Goal: Transaction & Acquisition: Purchase product/service

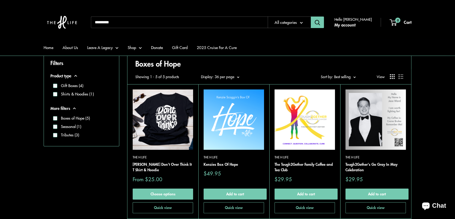
scroll to position [143, 0]
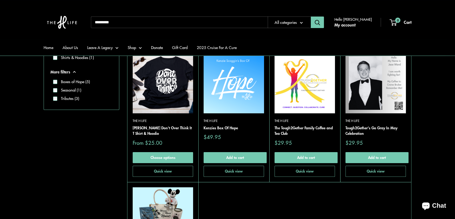
click at [112, 24] on input "Search..." at bounding box center [179, 23] width 177 height 12
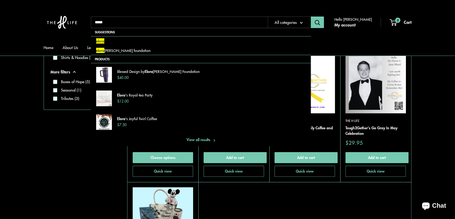
type input "*****"
click at [310, 17] on button "Search" at bounding box center [316, 23] width 13 height 12
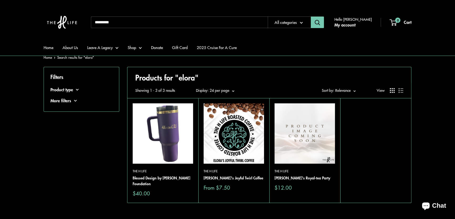
scroll to position [24, 0]
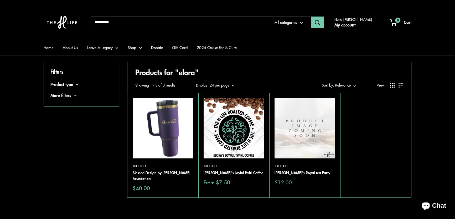
click at [233, 126] on img at bounding box center [233, 128] width 60 height 60
click at [0, 0] on img at bounding box center [0, 0] width 0 height 0
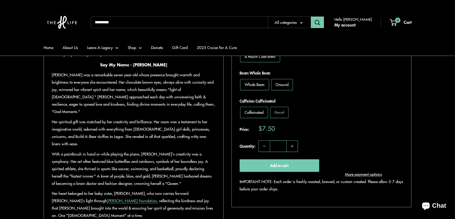
scroll to position [286, 0]
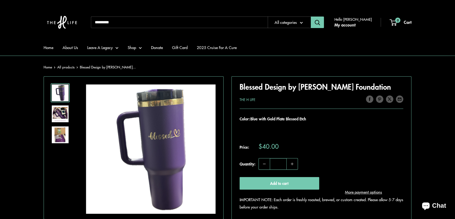
scroll to position [71, 0]
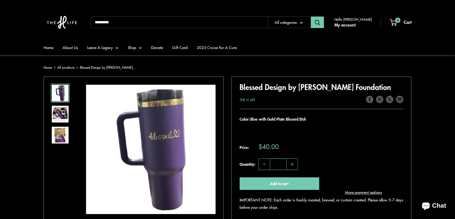
click at [63, 114] on img at bounding box center [60, 114] width 17 height 17
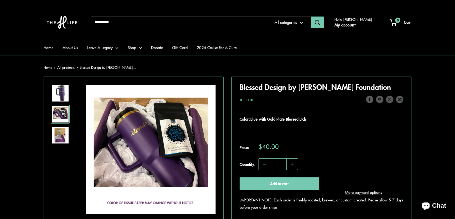
click at [62, 135] on img at bounding box center [60, 135] width 17 height 17
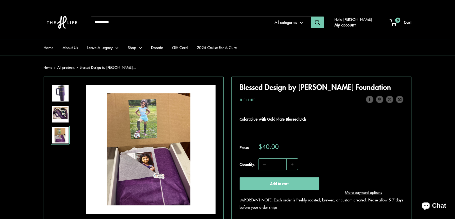
click at [57, 113] on img at bounding box center [60, 114] width 17 height 17
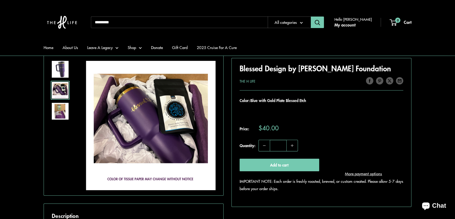
scroll to position [215, 0]
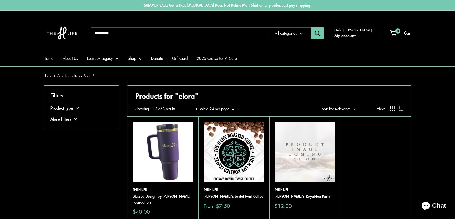
scroll to position [24, 0]
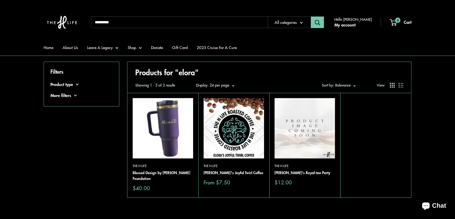
click at [238, 135] on img at bounding box center [233, 128] width 60 height 60
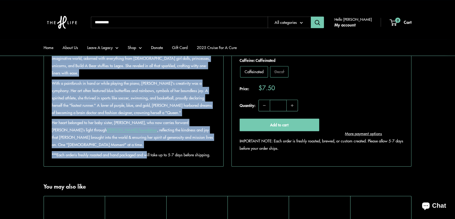
scroll to position [358, 0]
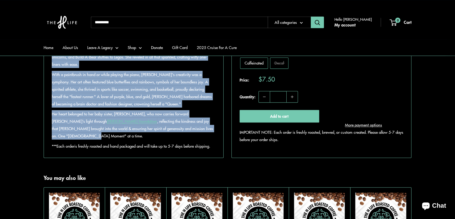
drag, startPoint x: 99, startPoint y: 117, endPoint x: 185, endPoint y: 127, distance: 86.7
click at [185, 127] on div "Think of cinnamon crumb cake. Warm. Inviting and so very good. This coffee was …" at bounding box center [133, 57] width 163 height 186
copy div "Say My Name - Elora Joyce Khan Elora was a remarkable seven-year-old whose pres…"
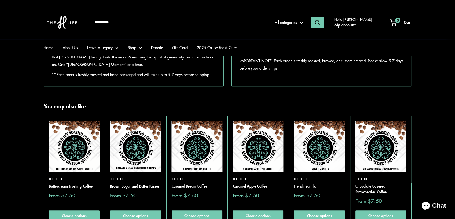
scroll to position [548, 0]
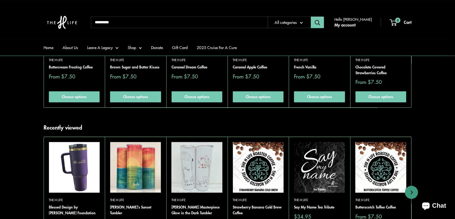
click at [0, 0] on img at bounding box center [0, 0] width 0 height 0
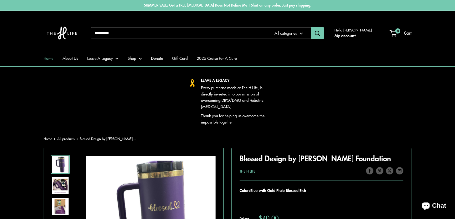
click at [44, 58] on link "Home" at bounding box center [49, 58] width 10 height 7
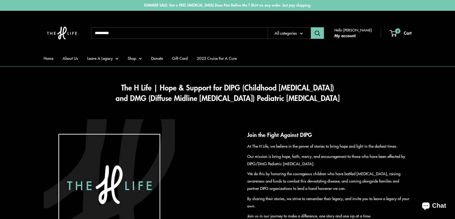
click at [260, 62] on ul "Home About Us Leave A Legacy [PERSON_NAME]'s Coffee Club Say My Name Boxes of H…" at bounding box center [227, 58] width 367 height 16
drag, startPoint x: 240, startPoint y: 141, endPoint x: 250, endPoint y: 134, distance: 13.0
click at [239, 141] on div "Join the Fight Against DIPG At The H Life, we believe in the power of stories t…" at bounding box center [319, 185] width 184 height 108
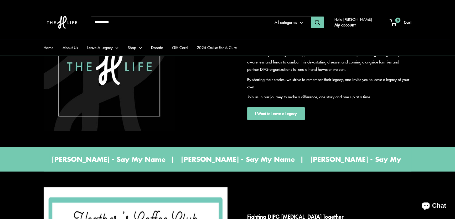
scroll to position [262, 0]
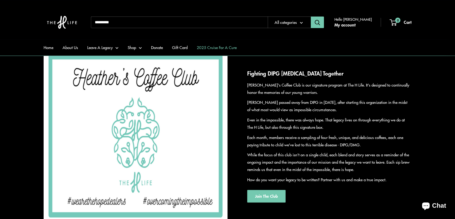
click at [213, 47] on link "2025 Cruise For A Cure" at bounding box center [217, 47] width 40 height 7
click at [170, 22] on input "Search..." at bounding box center [179, 23] width 177 height 12
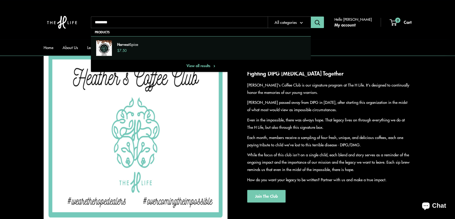
type input "*******"
click at [167, 39] on link "Harvest Spice $7.50" at bounding box center [201, 48] width 220 height 24
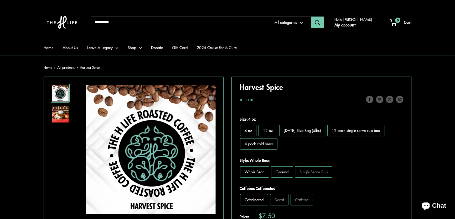
scroll to position [215, 0]
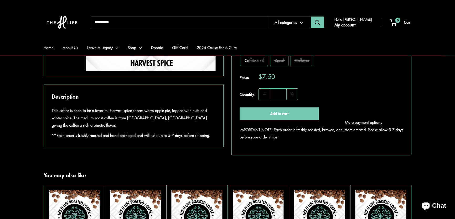
click at [152, 21] on input "Search..." at bounding box center [179, 23] width 177 height 12
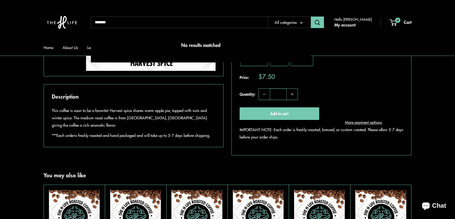
type input "*******"
click at [310, 17] on button "Search" at bounding box center [316, 23] width 13 height 12
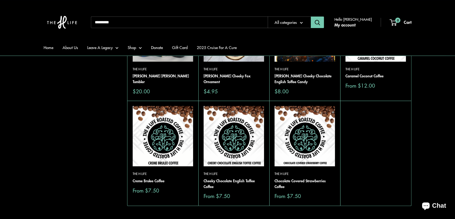
scroll to position [119, 0]
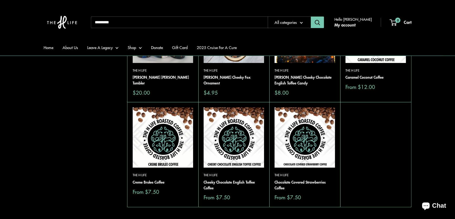
click at [0, 0] on img at bounding box center [0, 0] width 0 height 0
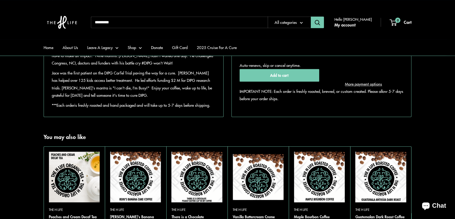
scroll to position [453, 0]
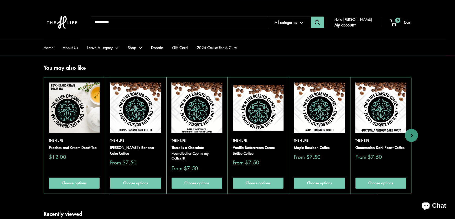
click at [261, 133] on img at bounding box center [258, 107] width 51 height 51
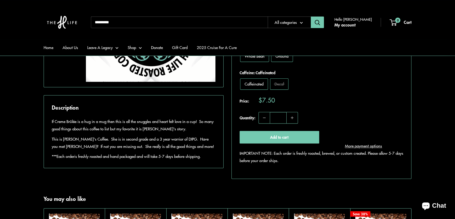
scroll to position [310, 0]
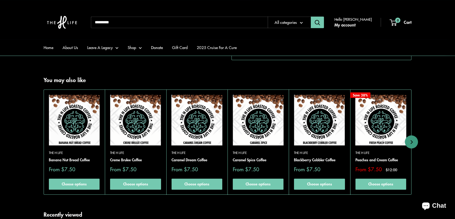
click at [194, 128] on img at bounding box center [196, 120] width 51 height 51
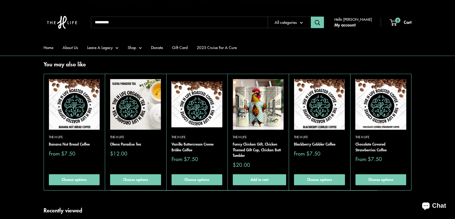
scroll to position [453, 0]
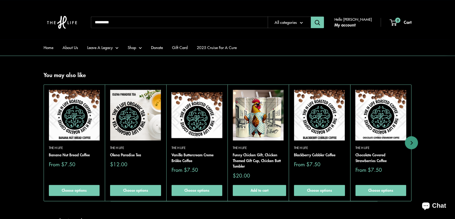
click at [128, 135] on img at bounding box center [135, 115] width 51 height 51
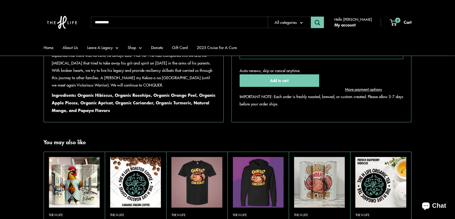
scroll to position [525, 0]
